Goal: Task Accomplishment & Management: Complete application form

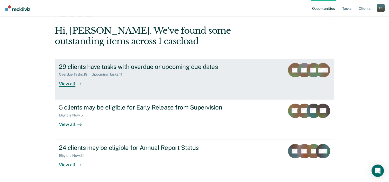
scroll to position [36, 0]
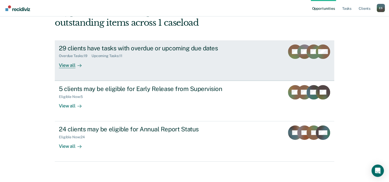
click at [114, 47] on div "29 clients have tasks with overdue or upcoming due dates" at bounding box center [149, 47] width 180 height 7
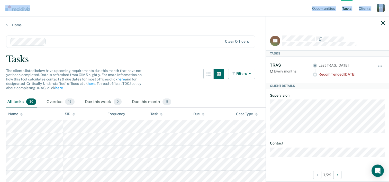
click at [0, 7] on html "Looks like you’re using Internet Explorer 11. For faster loading and a better e…" at bounding box center [194, 91] width 389 height 182
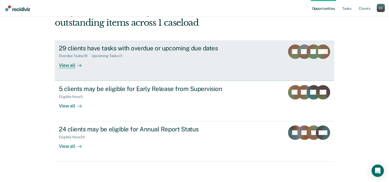
click at [75, 66] on div at bounding box center [78, 65] width 6 height 6
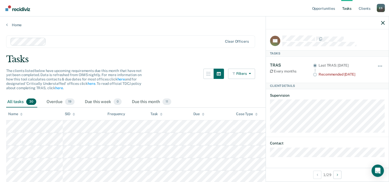
scroll to position [77, 0]
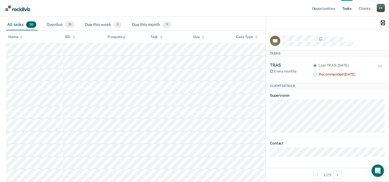
click at [383, 22] on icon "button" at bounding box center [383, 23] width 4 height 4
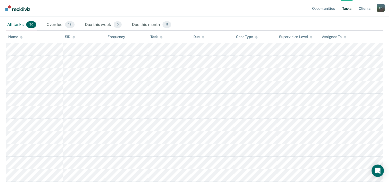
scroll to position [0, 0]
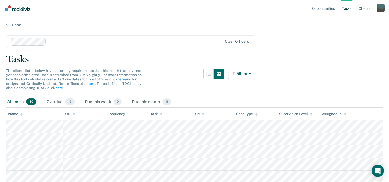
drag, startPoint x: 66, startPoint y: 111, endPoint x: 67, endPoint y: 108, distance: 2.8
drag, startPoint x: 67, startPoint y: 108, endPoint x: 197, endPoint y: 92, distance: 131.1
click at [197, 92] on div "The clients listed below have upcoming requirements due this month that have no…" at bounding box center [130, 83] width 249 height 28
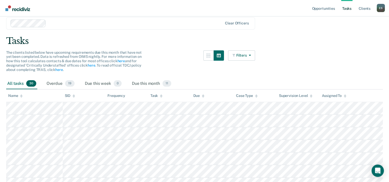
scroll to position [51, 0]
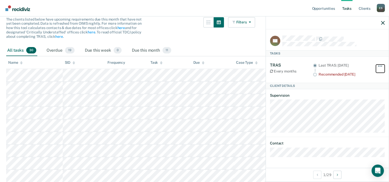
click at [377, 64] on button "button" at bounding box center [379, 68] width 9 height 8
click at [351, 8] on link "Tasks" at bounding box center [346, 8] width 11 height 16
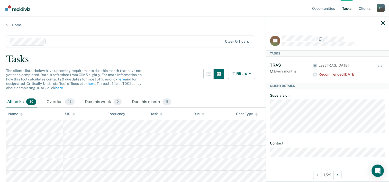
click at [351, 8] on link "Tasks" at bounding box center [346, 8] width 11 height 16
click at [364, 6] on link "Client s" at bounding box center [364, 8] width 14 height 16
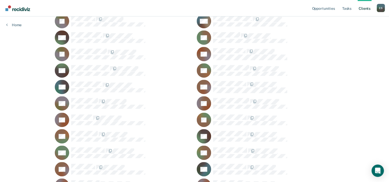
scroll to position [231, 0]
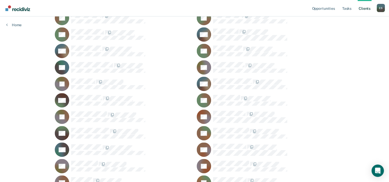
click at [15, 25] on link "Home" at bounding box center [13, 25] width 15 height 5
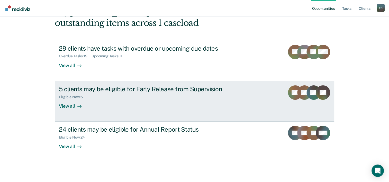
scroll to position [36, 0]
click at [155, 93] on div "Eligible Now : 5" at bounding box center [149, 95] width 180 height 6
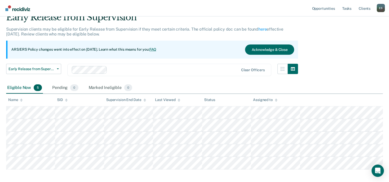
scroll to position [47, 0]
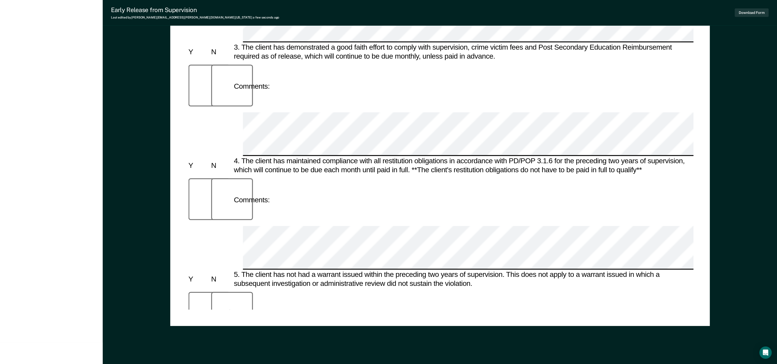
scroll to position [422, 0]
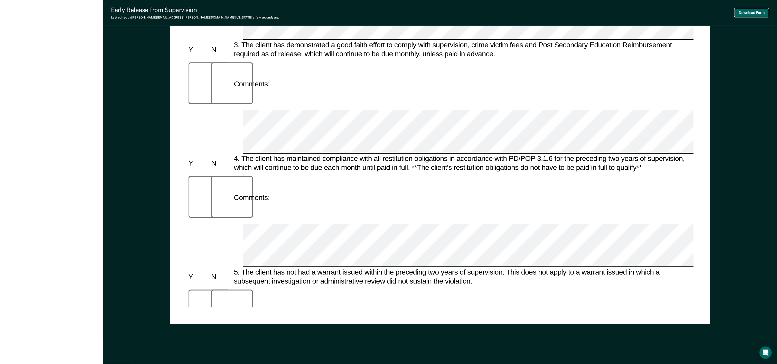
click at [392, 13] on button "Download Form" at bounding box center [752, 12] width 34 height 8
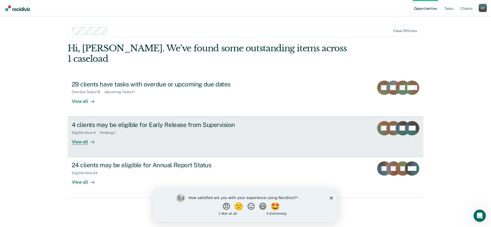
click at [131, 129] on div "Eligible Now : 4 Pending : 1" at bounding box center [162, 132] width 180 height 6
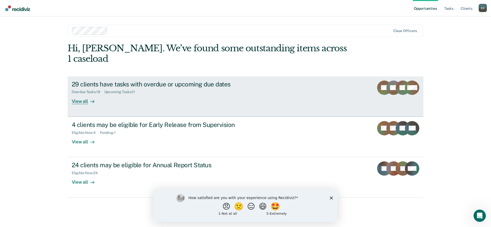
click at [84, 94] on div "View all" at bounding box center [86, 99] width 29 height 10
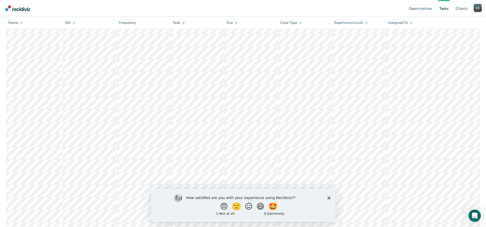
scroll to position [98, 0]
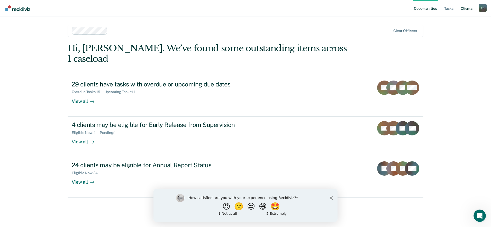
click at [463, 7] on link "Client s" at bounding box center [466, 8] width 14 height 16
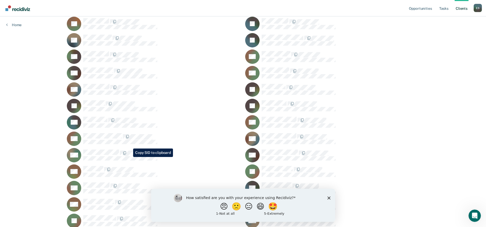
scroll to position [610, 0]
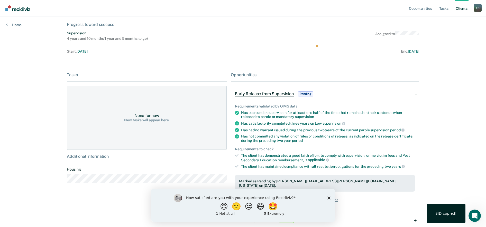
scroll to position [52, 0]
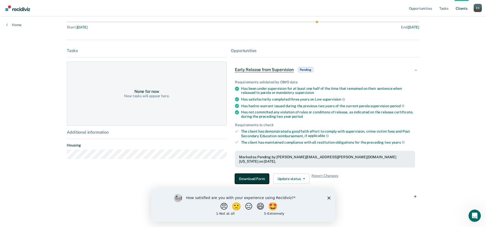
click at [256, 174] on button "Download Form" at bounding box center [252, 179] width 34 height 10
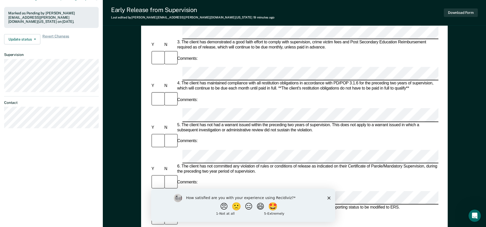
scroll to position [255, 0]
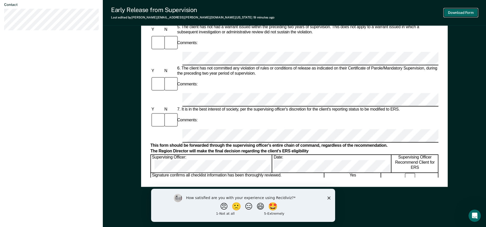
click at [453, 12] on button "Download Form" at bounding box center [461, 12] width 34 height 8
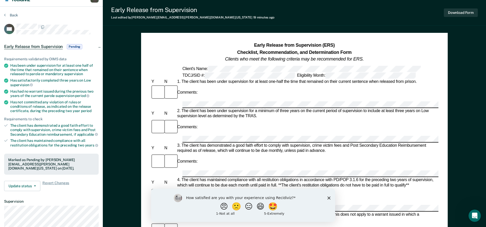
scroll to position [0, 0]
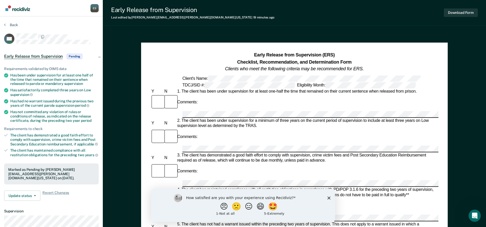
click at [461, 30] on div "Early Release from Supervision Last edited by Erika.Sanchez@tdcj.texas.gov 19 m…" at bounding box center [294, 229] width 383 height 458
click at [328, 197] on polygon "Close survey" at bounding box center [328, 197] width 3 height 3
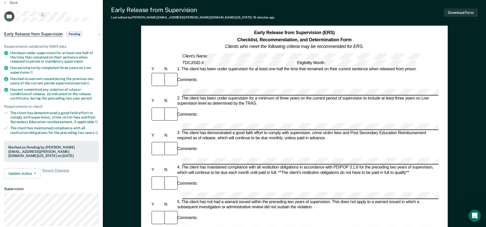
scroll to position [32, 0]
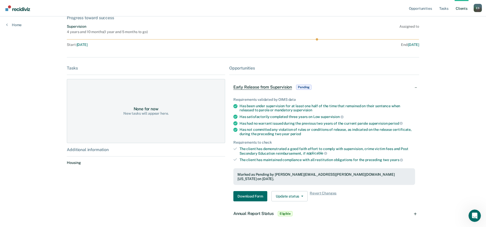
scroll to position [52, 0]
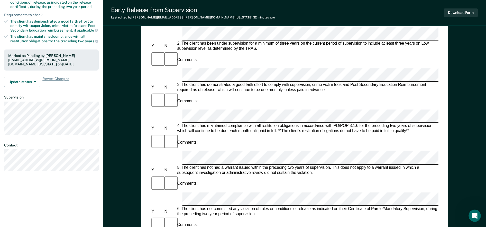
scroll to position [225, 0]
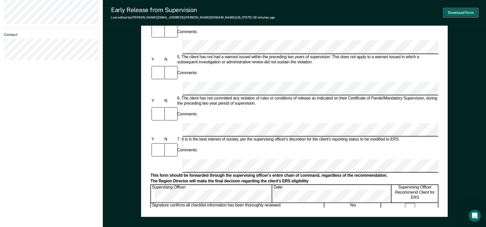
click at [467, 12] on button "Download Form" at bounding box center [461, 12] width 34 height 8
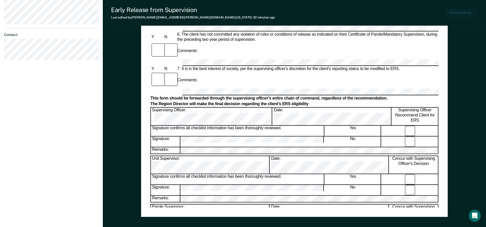
scroll to position [0, 0]
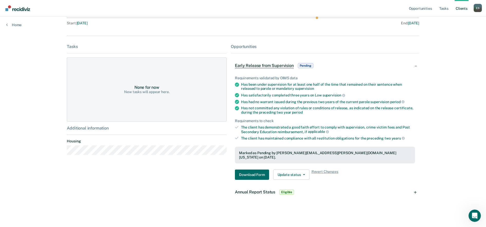
scroll to position [52, 0]
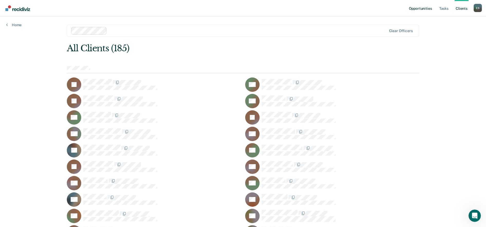
click at [427, 8] on link "Opportunities" at bounding box center [420, 8] width 25 height 16
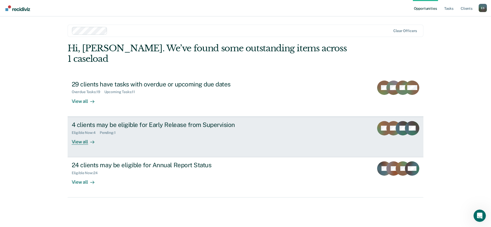
click at [95, 135] on div "View all" at bounding box center [86, 140] width 29 height 10
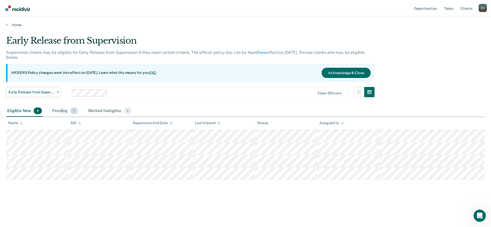
click at [61, 111] on div "Pending 1" at bounding box center [64, 111] width 27 height 11
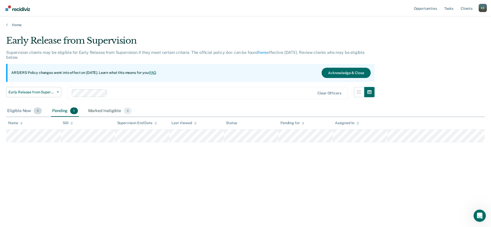
drag, startPoint x: 61, startPoint y: 111, endPoint x: 25, endPoint y: 110, distance: 36.2
click at [25, 110] on div "Eligible Now 4" at bounding box center [24, 111] width 37 height 11
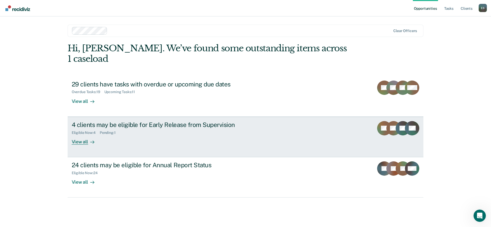
click at [170, 121] on div "4 clients may be eligible for Early Release from Supervision" at bounding box center [162, 124] width 180 height 7
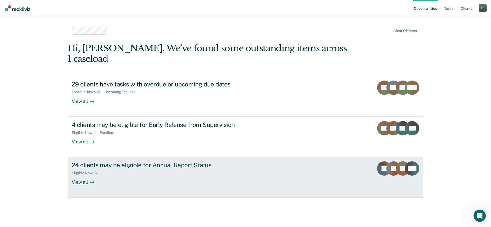
click at [115, 169] on div "Eligible Now : 24" at bounding box center [162, 172] width 180 height 6
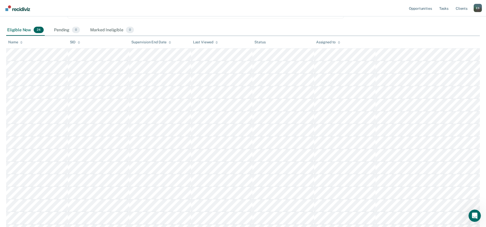
scroll to position [12, 0]
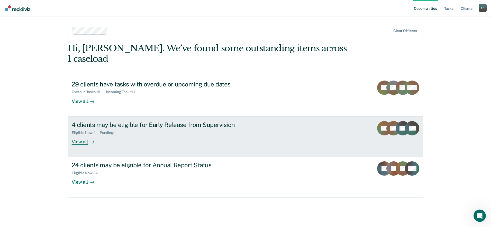
click at [115, 133] on div "4 clients may be eligible for Early Release from Supervision Eligible Now : 4 P…" at bounding box center [168, 133] width 193 height 24
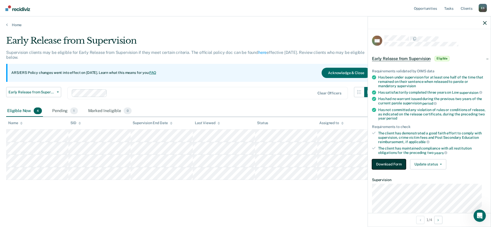
click at [397, 162] on button "Download Form" at bounding box center [389, 164] width 34 height 10
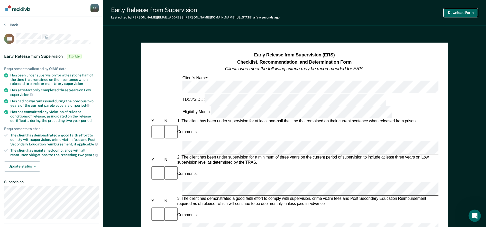
click at [460, 12] on button "Download Form" at bounding box center [461, 12] width 34 height 8
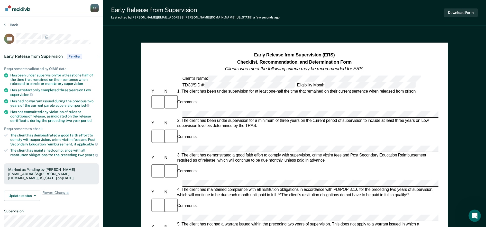
click at [461, 28] on div "Early Release from Supervision Last edited by Erika.Sanchez@tdcj.texas.gov a fe…" at bounding box center [294, 229] width 383 height 458
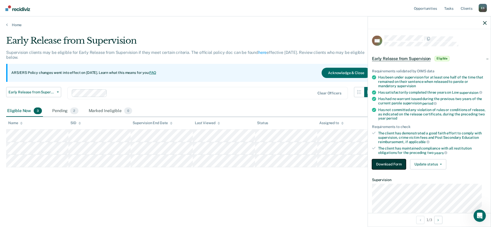
click at [389, 163] on button "Download Form" at bounding box center [389, 164] width 34 height 10
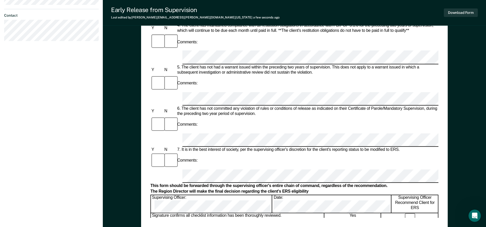
scroll to position [255, 0]
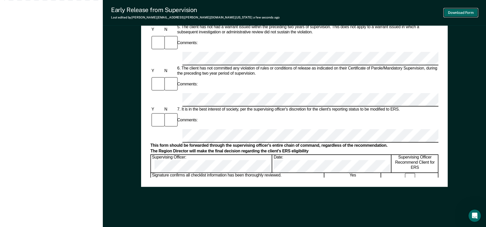
click at [454, 13] on button "Download Form" at bounding box center [461, 12] width 34 height 8
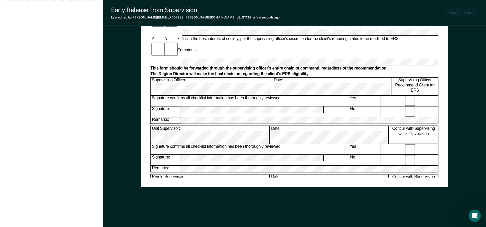
scroll to position [0, 0]
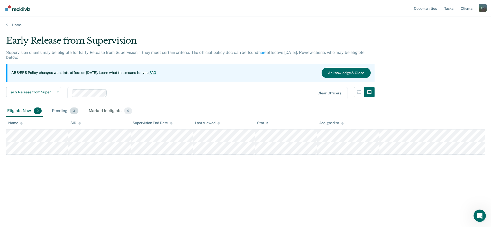
click at [68, 112] on div "Pending 3" at bounding box center [65, 111] width 28 height 11
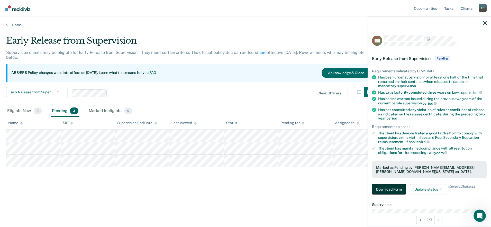
click at [393, 188] on button "Download Form" at bounding box center [389, 189] width 34 height 10
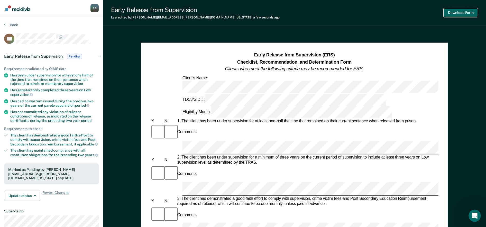
click at [455, 15] on button "Download Form" at bounding box center [461, 12] width 34 height 8
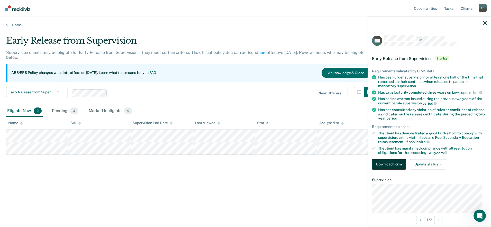
click at [390, 168] on button "Download Form" at bounding box center [389, 164] width 34 height 10
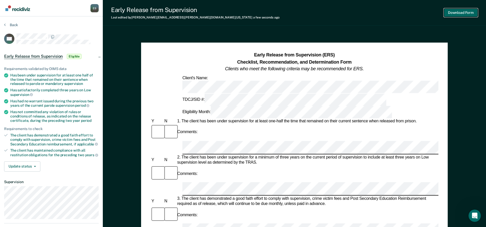
click at [453, 11] on button "Download Form" at bounding box center [461, 12] width 34 height 8
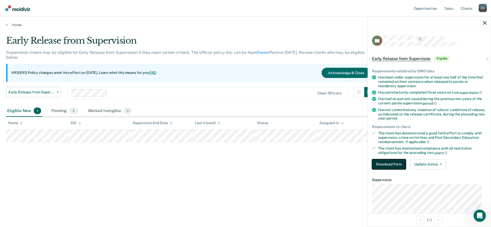
click at [386, 165] on button "Download Form" at bounding box center [389, 164] width 34 height 10
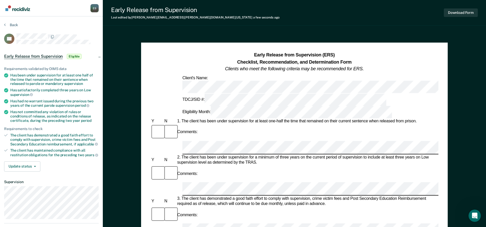
click at [268, 165] on div "Comments:" at bounding box center [294, 173] width 288 height 17
click at [269, 165] on div "Comments:" at bounding box center [294, 173] width 288 height 17
click at [231, 124] on div "Comments:" at bounding box center [294, 132] width 288 height 17
click at [336, 165] on div "Comments:" at bounding box center [294, 173] width 288 height 17
click at [328, 165] on div "Comments:" at bounding box center [294, 173] width 288 height 17
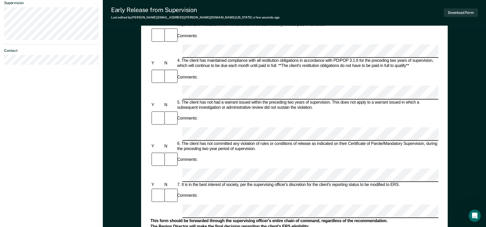
scroll to position [225, 0]
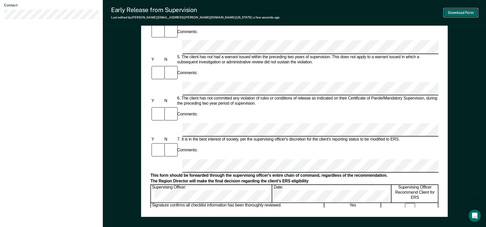
click at [454, 12] on button "Download Form" at bounding box center [461, 12] width 34 height 8
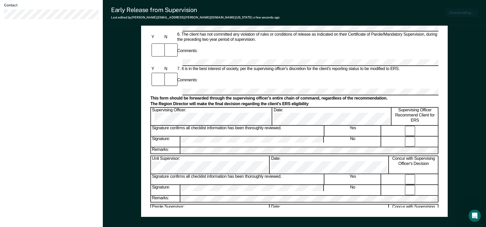
scroll to position [250, 0]
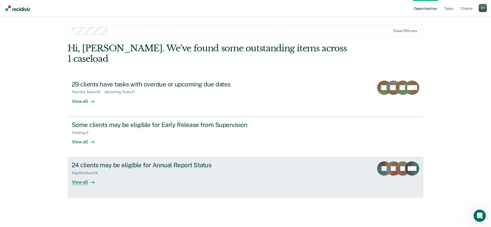
click at [110, 168] on div "24 clients may be eligible for Annual Report Status Eligible Now : 24 View all" at bounding box center [168, 174] width 193 height 24
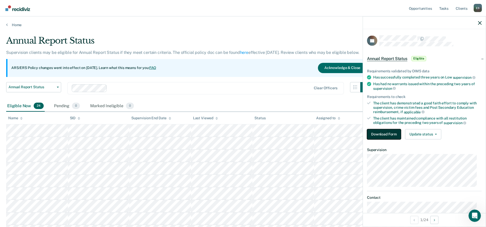
click at [385, 131] on button "Download Form" at bounding box center [384, 134] width 34 height 10
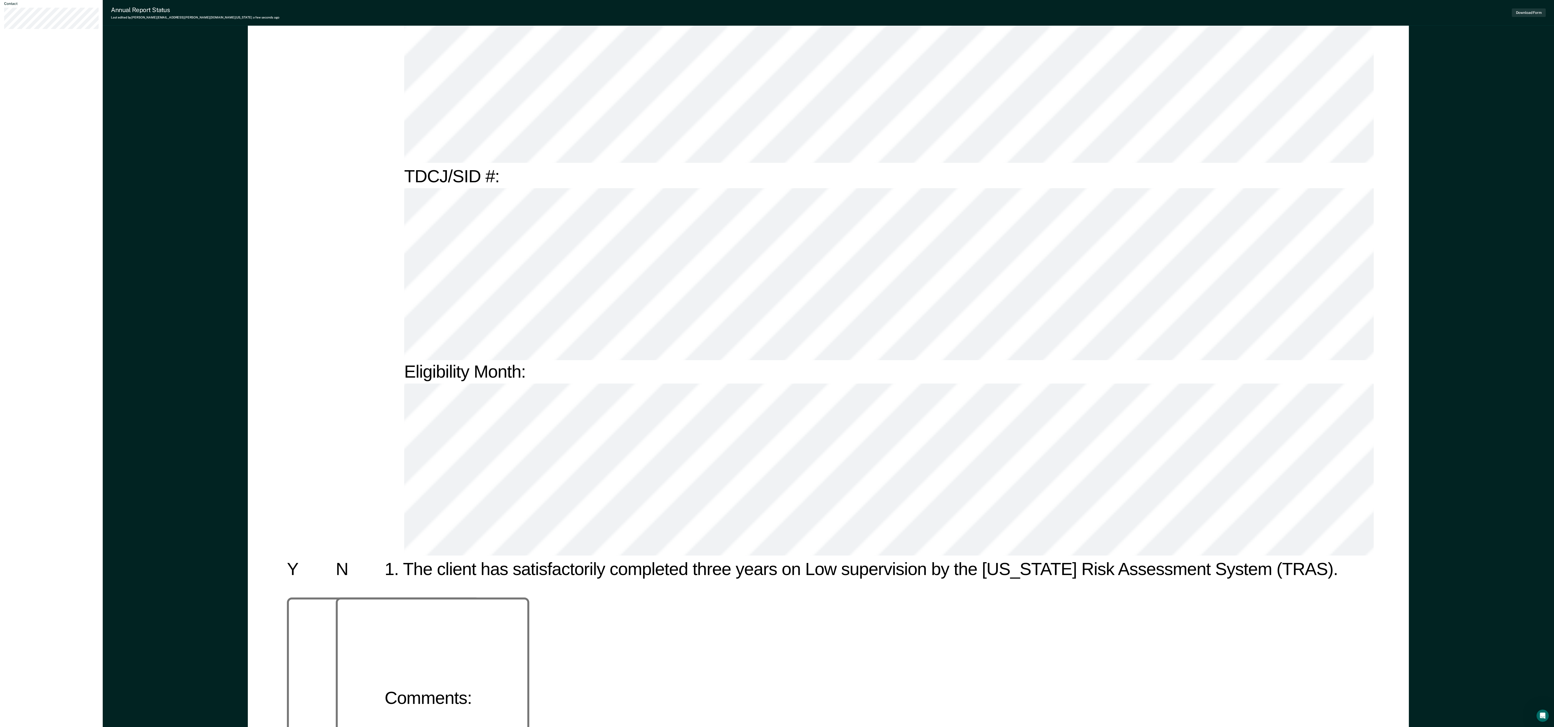
scroll to position [205, 0]
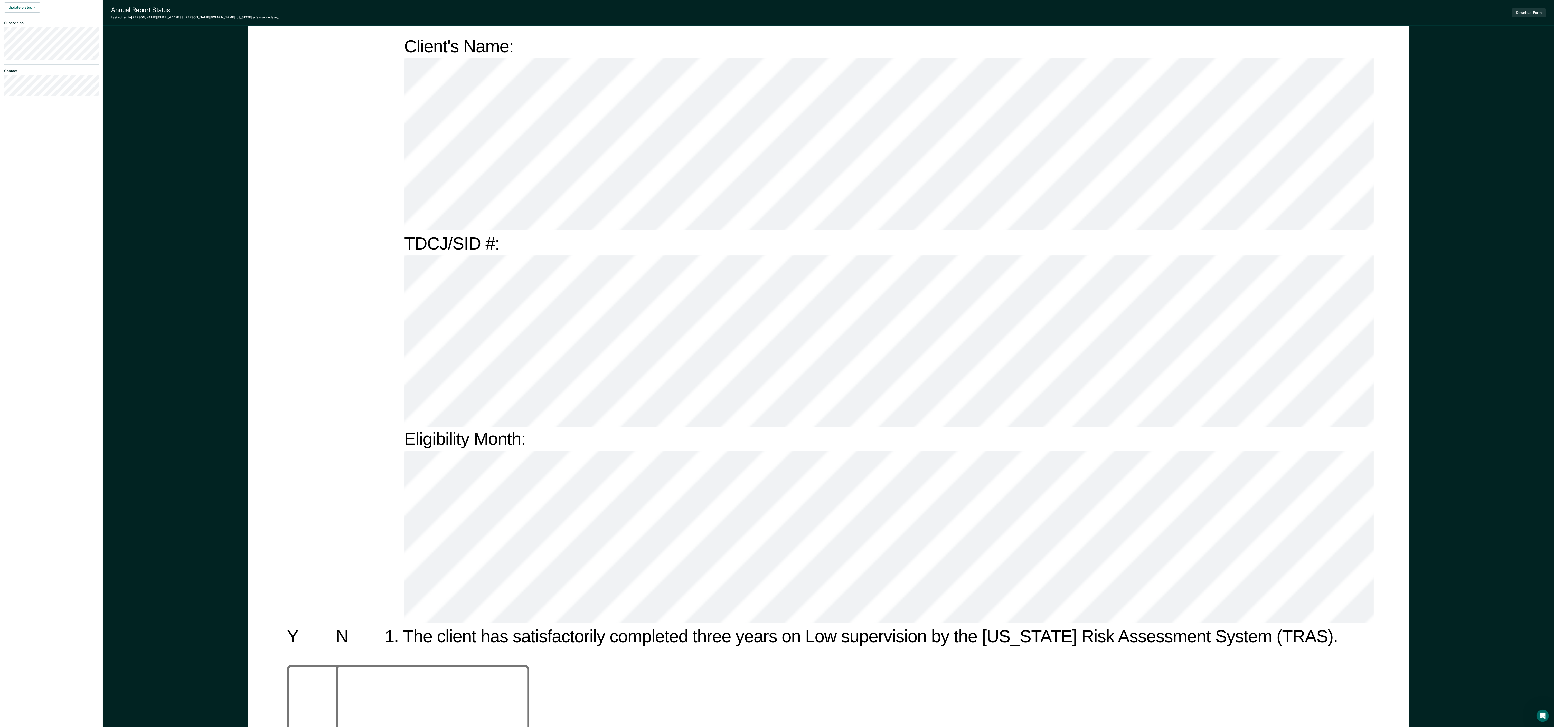
scroll to position [308, 0]
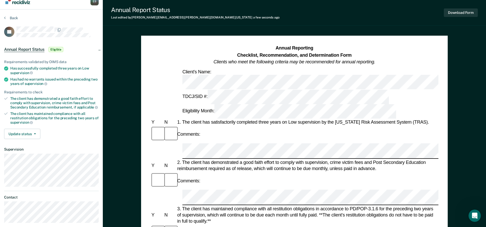
scroll to position [0, 0]
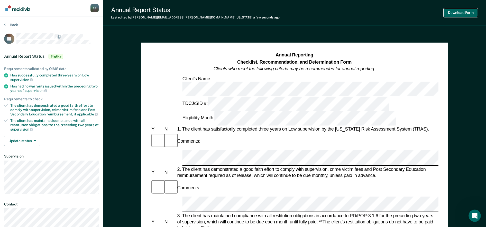
click at [457, 11] on button "Download Form" at bounding box center [461, 12] width 34 height 8
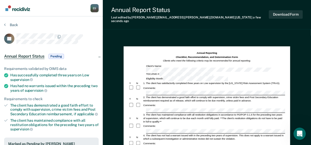
scroll to position [144, 0]
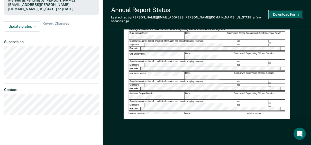
click at [290, 16] on button "Download Form" at bounding box center [286, 14] width 34 height 8
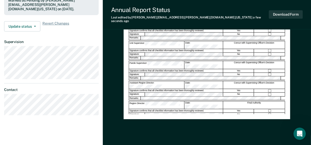
click at [298, 46] on div "Annual Reporting Checklist, Recommendation, and Determination Form Clients who …" at bounding box center [207, 27] width 208 height 271
click at [281, 11] on button "Download Form" at bounding box center [286, 14] width 34 height 8
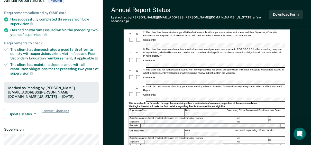
scroll to position [144, 0]
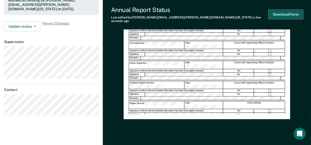
click at [279, 14] on button "Download Form" at bounding box center [286, 14] width 34 height 8
